Goal: Communication & Community: Answer question/provide support

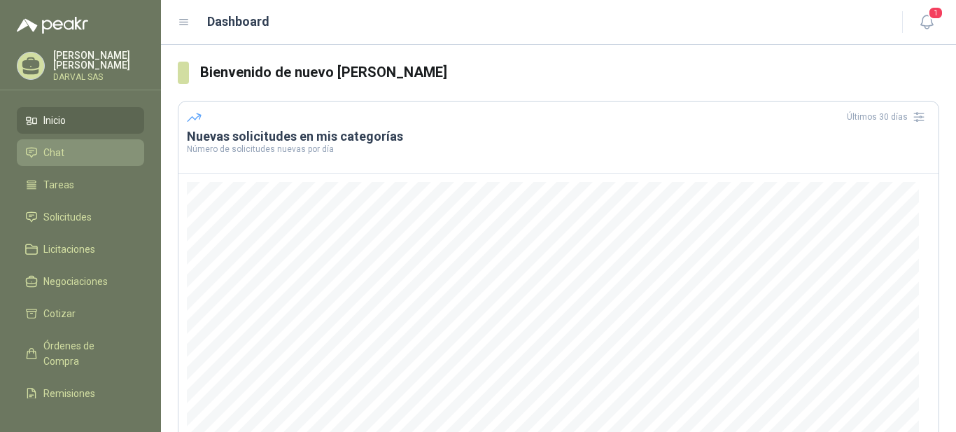
click at [50, 154] on span "Chat" at bounding box center [53, 152] width 21 height 15
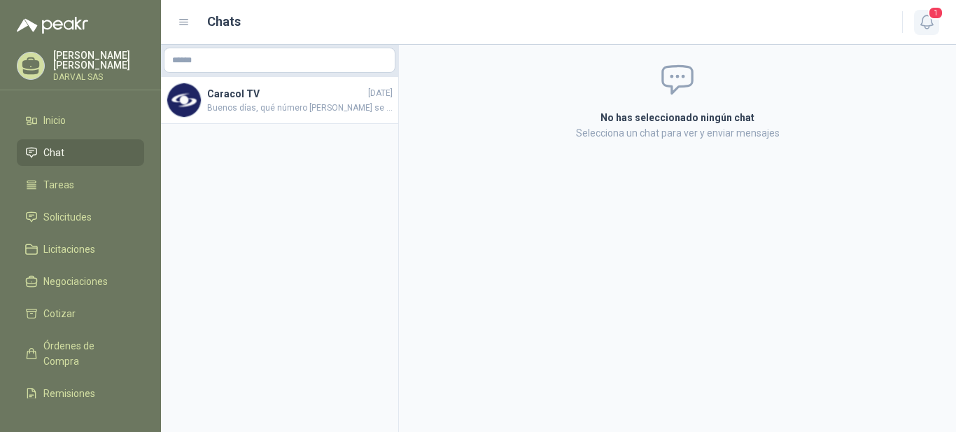
click at [929, 20] on icon "button" at bounding box center [926, 21] width 17 height 17
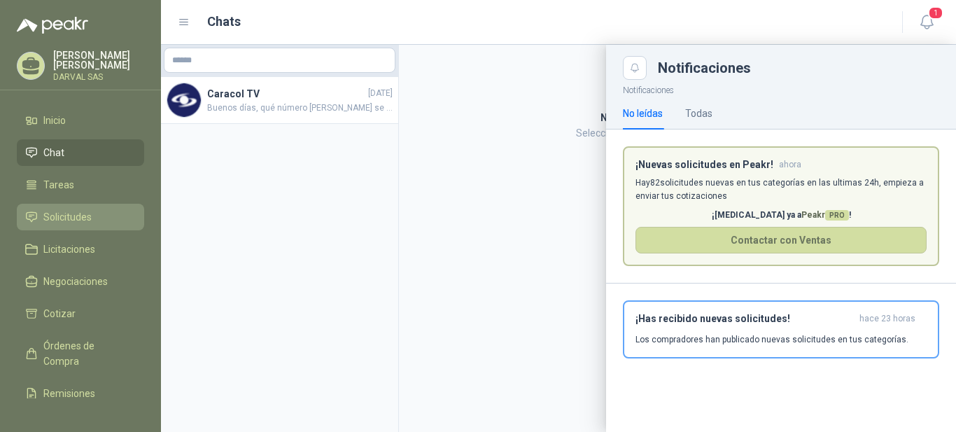
click at [74, 218] on span "Solicitudes" at bounding box center [67, 216] width 48 height 15
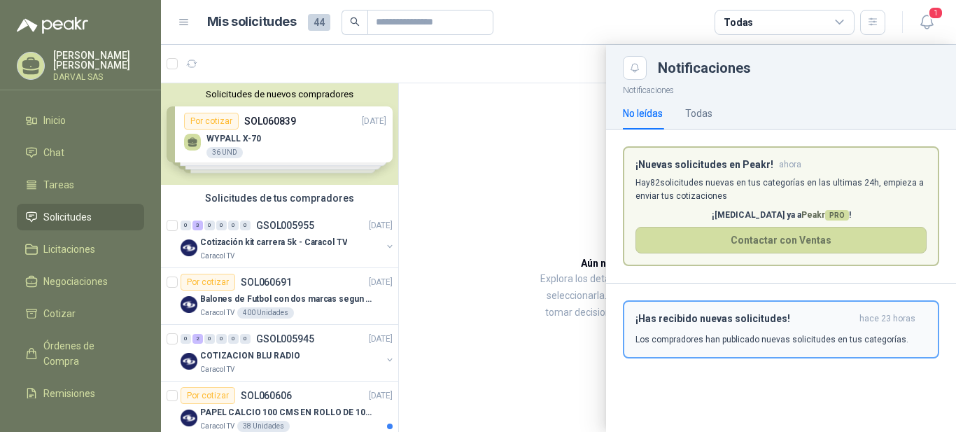
click at [775, 338] on p "Los compradores han publicado nuevas solicitudes en tus categorías." at bounding box center [771, 339] width 273 height 13
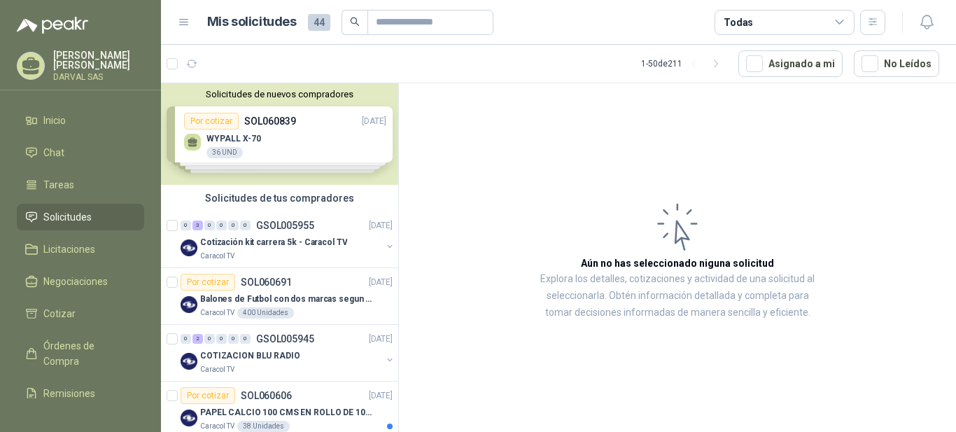
click at [353, 150] on div "Solicitudes de nuevos compradores Por cotizar SOL060839 [DATE] WYPALL X-70 36 U…" at bounding box center [279, 133] width 237 height 101
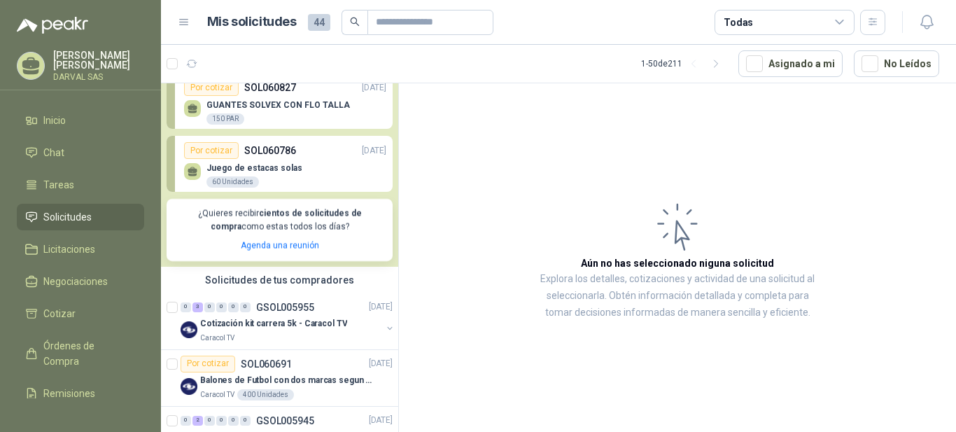
scroll to position [204, 0]
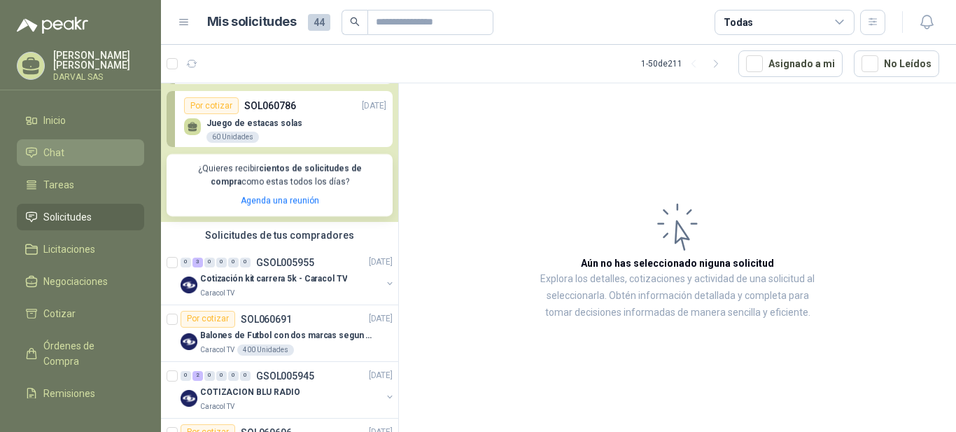
click at [64, 155] on li "Chat" at bounding box center [80, 152] width 111 height 15
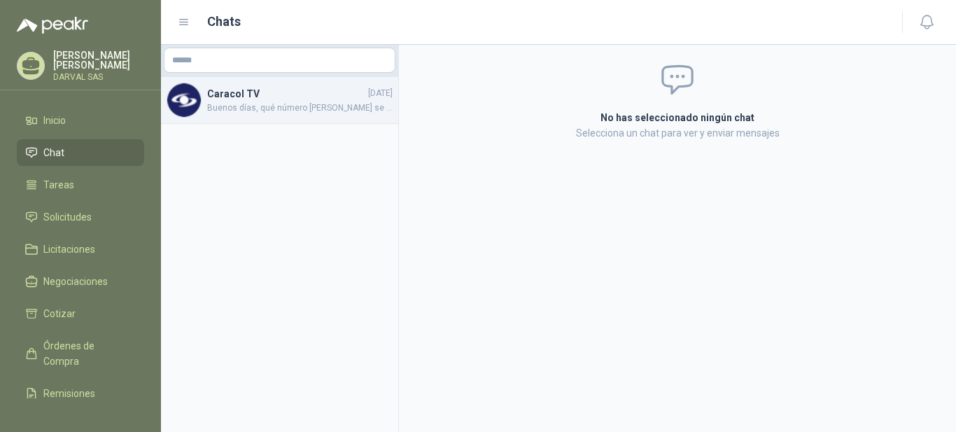
click at [246, 101] on span "Buenos días, qué número [PERSON_NAME] se debe cotizar, ya que vienen desde el n…" at bounding box center [299, 107] width 185 height 13
click at [248, 90] on h4 "Caracol TV" at bounding box center [286, 93] width 158 height 15
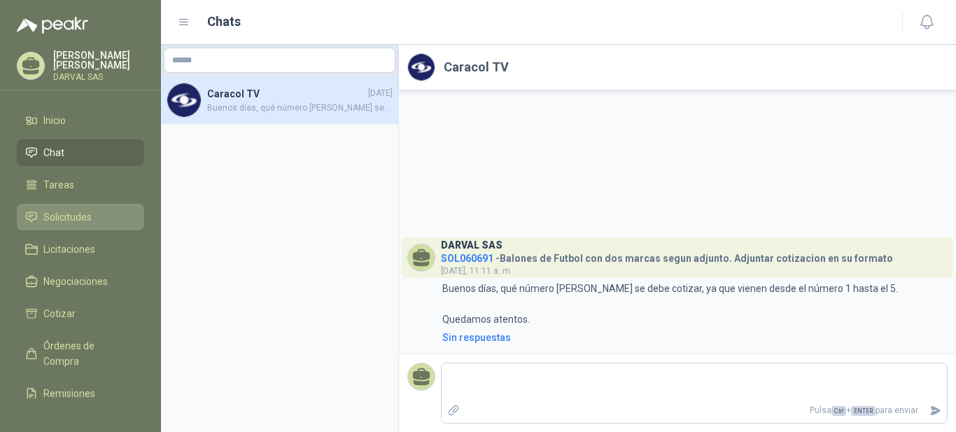
click at [73, 216] on span "Solicitudes" at bounding box center [67, 216] width 48 height 15
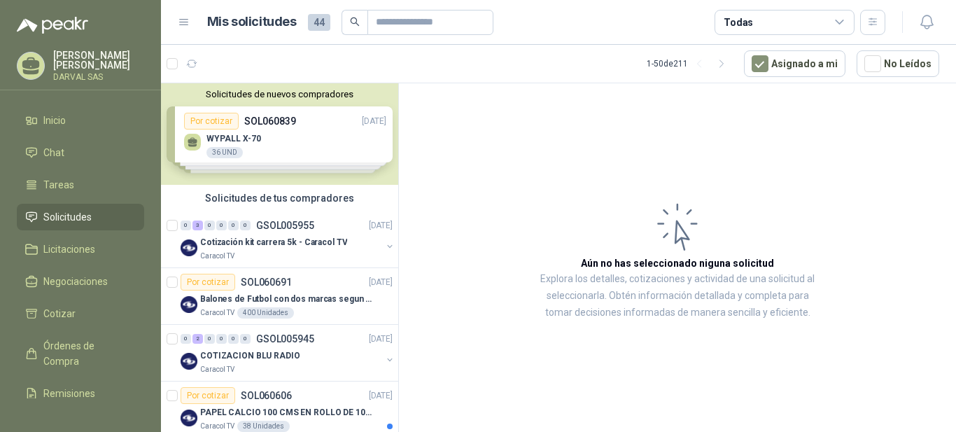
click at [347, 145] on div "Solicitudes de nuevos compradores Por cotizar SOL060839 [DATE] WYPALL X-70 36 U…" at bounding box center [279, 133] width 237 height 101
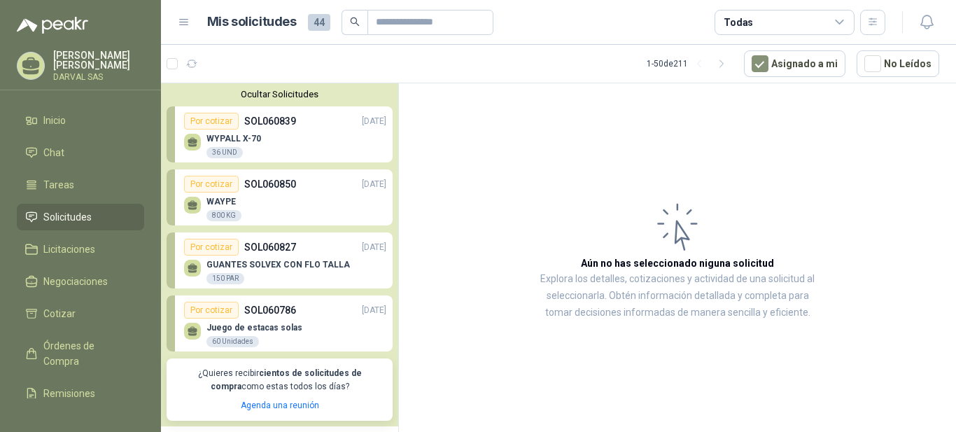
scroll to position [140, 0]
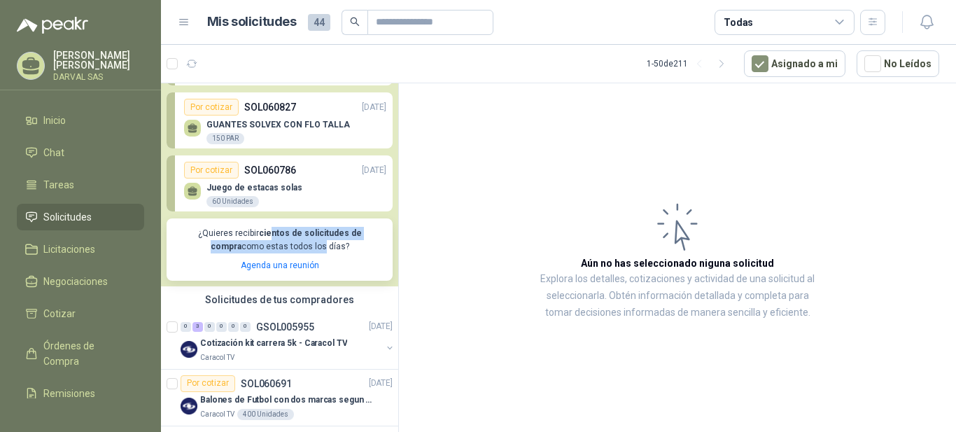
drag, startPoint x: 255, startPoint y: 232, endPoint x: 304, endPoint y: 249, distance: 52.4
click at [300, 249] on p "¿Quieres recibir cientos de solicitudes de compra como estas todos los días?" at bounding box center [279, 240] width 209 height 27
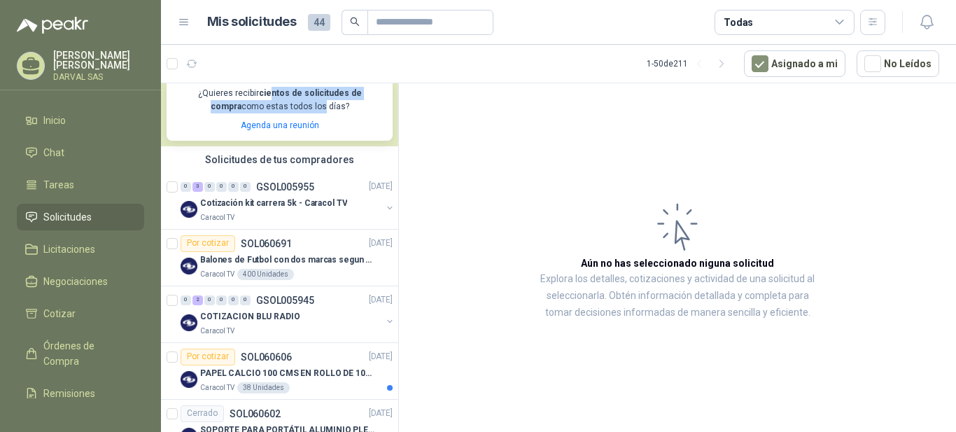
scroll to position [0, 0]
